Goal: Navigation & Orientation: Find specific page/section

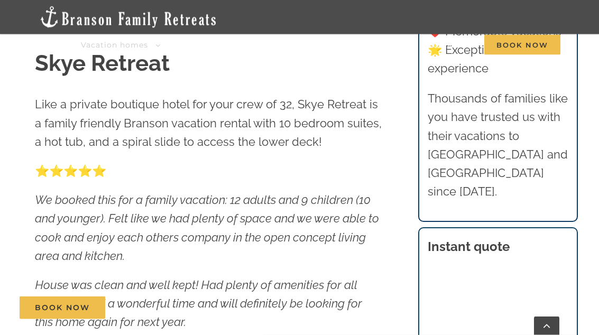
scroll to position [408, 0]
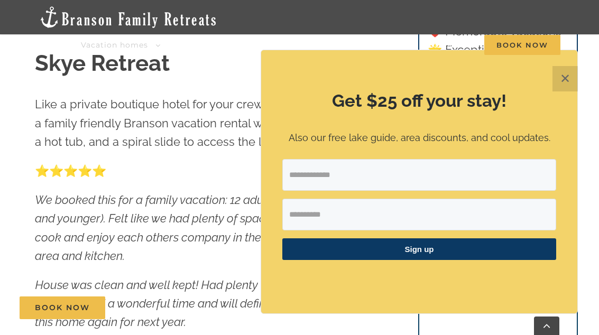
click at [562, 91] on button "✕" at bounding box center [564, 78] width 25 height 25
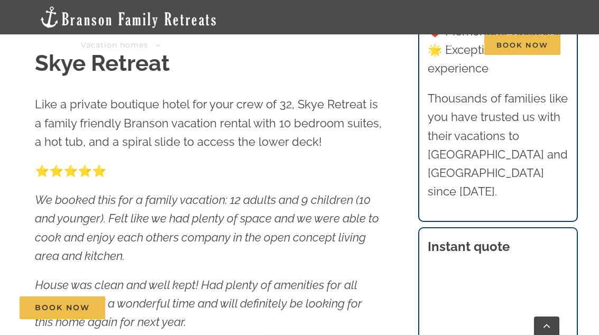
click at [0, 0] on span "See all homes" at bounding box center [0, 0] width 0 height 0
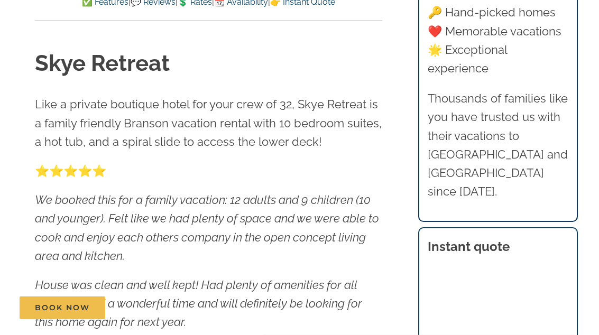
scroll to position [443, 0]
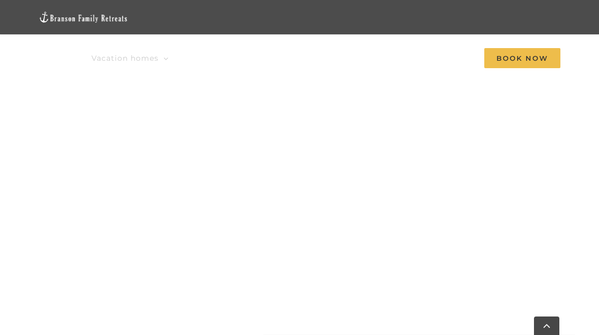
scroll to position [552, 0]
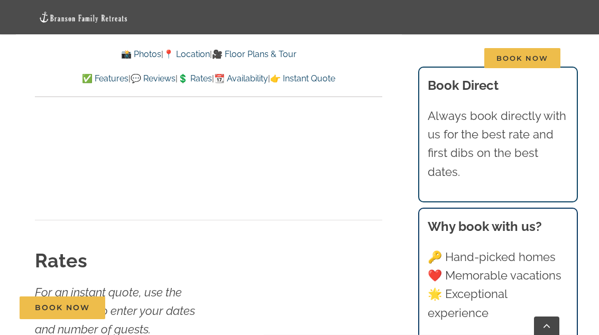
scroll to position [5919, 0]
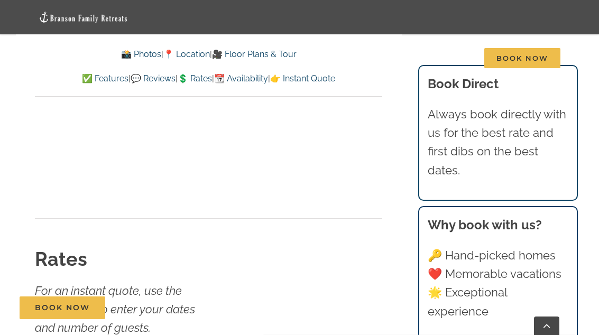
click at [236, 57] on link "🎥 Floor Plans & Tour" at bounding box center [254, 54] width 85 height 10
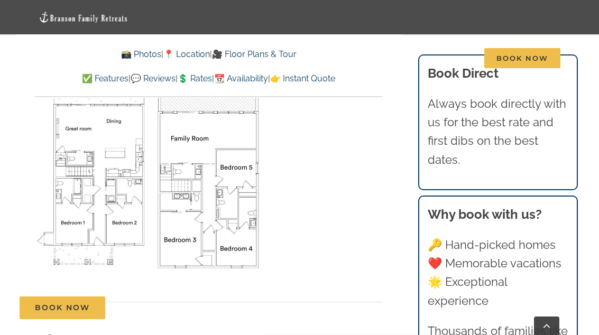
scroll to position [3606, 0]
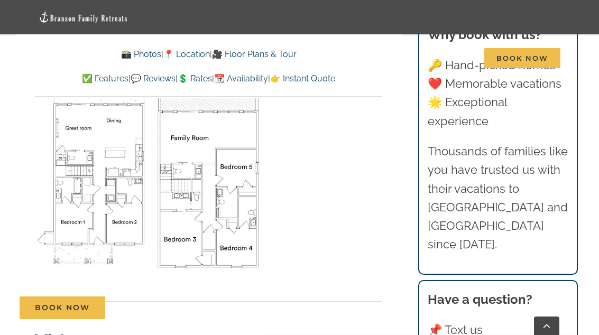
scroll to position [5954, 0]
